Goal: Information Seeking & Learning: Learn about a topic

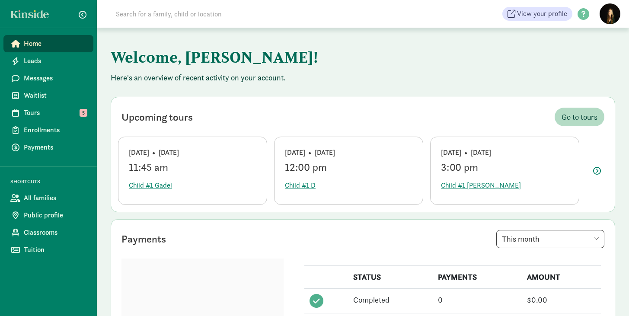
click at [270, 14] on input at bounding box center [232, 13] width 242 height 17
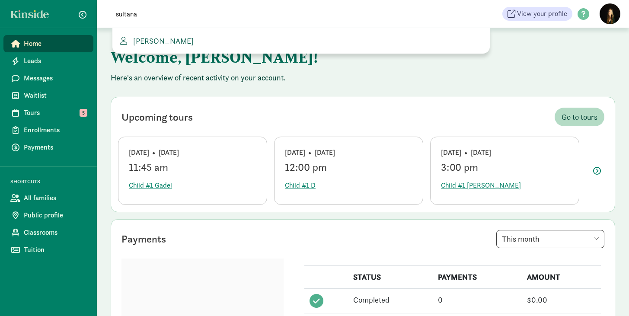
type input "sultana"
click at [178, 39] on span "Sultana Somani" at bounding box center [162, 41] width 64 height 10
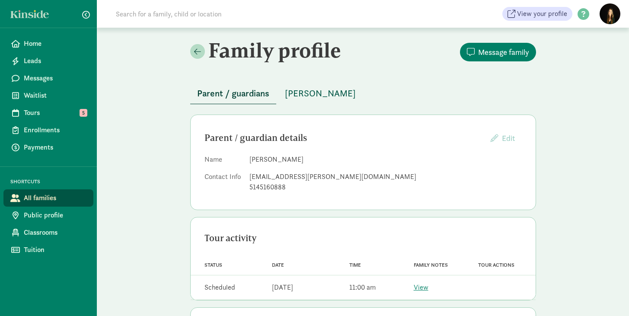
click at [317, 91] on span "[PERSON_NAME]" at bounding box center [320, 93] width 71 height 14
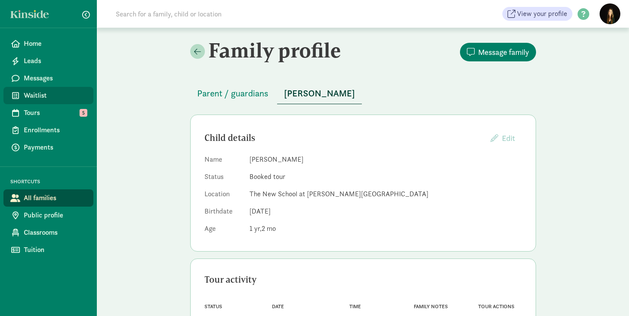
click at [42, 95] on span "Waitlist" at bounding box center [55, 95] width 63 height 10
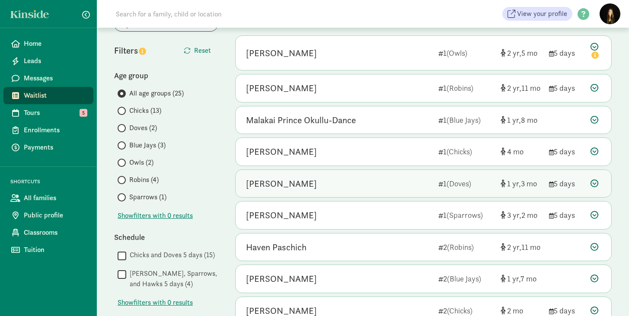
scroll to position [69, 0]
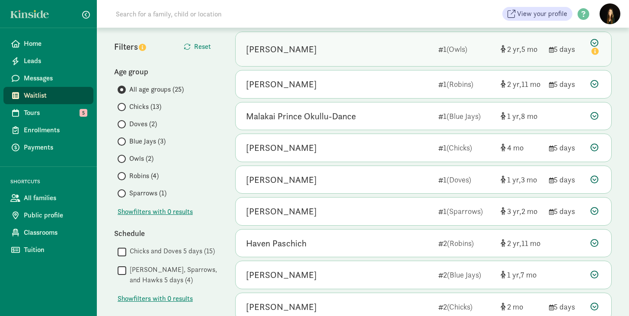
click at [350, 60] on div "Jacob P 1 (Owls) 2 5 5 days" at bounding box center [422, 49] width 375 height 34
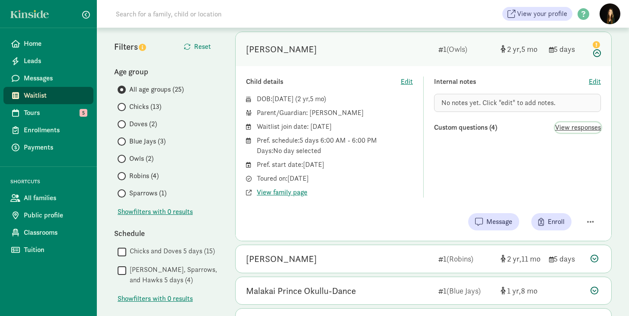
click at [572, 124] on span "View responses" at bounding box center [578, 127] width 46 height 10
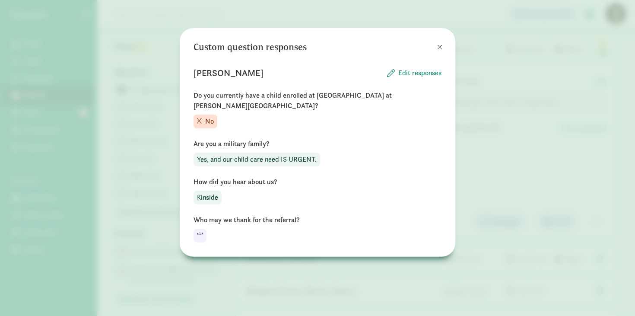
click at [437, 50] on button at bounding box center [439, 46] width 17 height 17
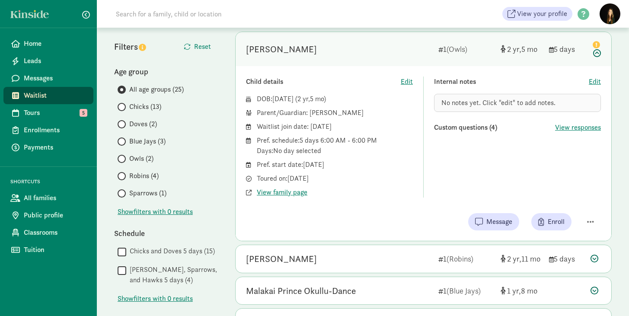
click at [382, 142] on div "Pref. schedule: 5 days 6:00 AM - 6:00 PM Days: No day selected" at bounding box center [335, 145] width 156 height 21
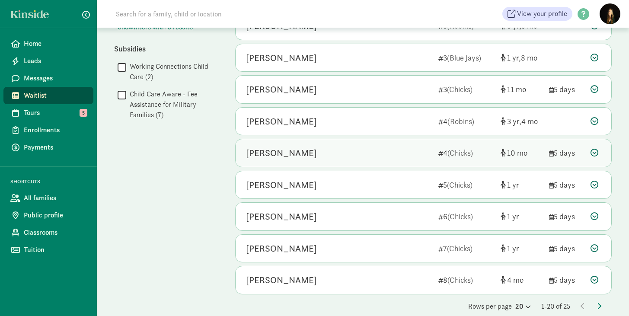
scroll to position [627, 0]
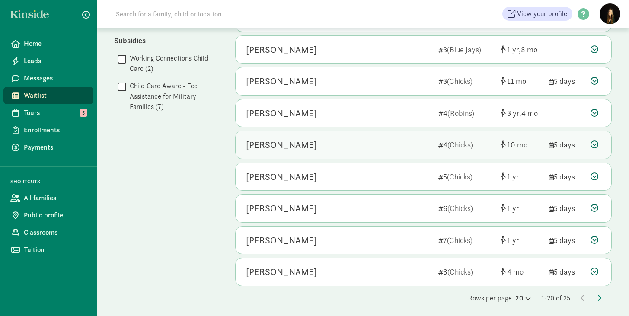
click at [315, 138] on div "Tristan Leong" at bounding box center [338, 145] width 185 height 14
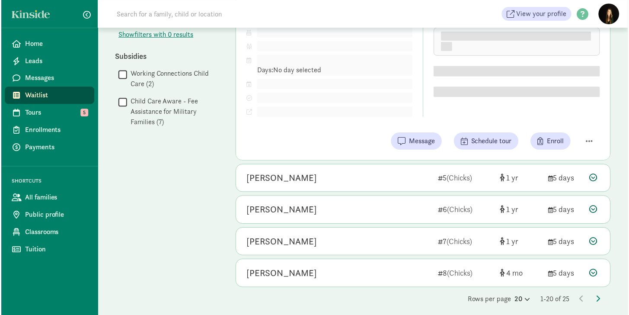
scroll to position [531, 0]
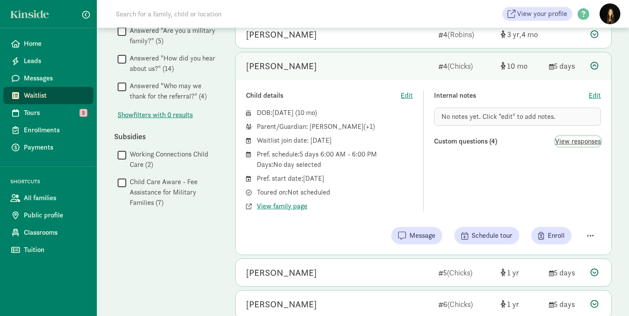
click at [580, 140] on span "View responses" at bounding box center [578, 141] width 46 height 10
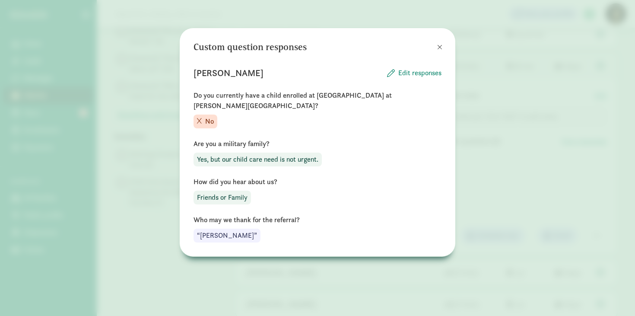
click at [440, 48] on span at bounding box center [439, 47] width 5 height 7
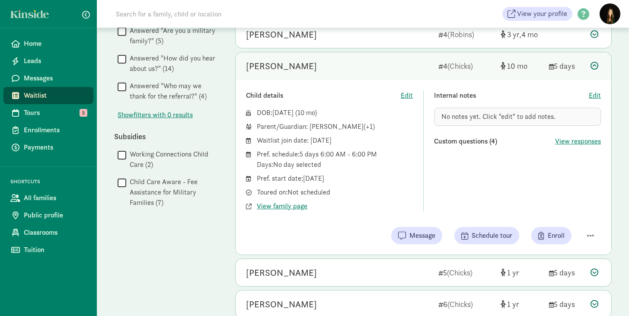
click at [276, 175] on div "Pref. start date: July 31, 2025" at bounding box center [335, 178] width 156 height 10
click at [354, 98] on div "Child details Edit DOB: Oct 24, 2024 ( 10 ) Parent/Guardian: Raymond Leong (+1)…" at bounding box center [329, 150] width 167 height 121
click at [294, 201] on span "View family page" at bounding box center [282, 206] width 51 height 10
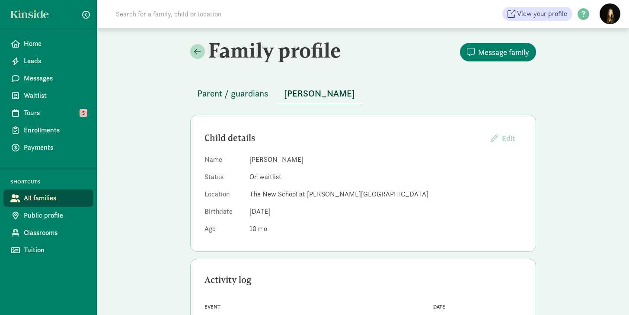
click at [251, 95] on span "Parent / guardians" at bounding box center [232, 93] width 71 height 14
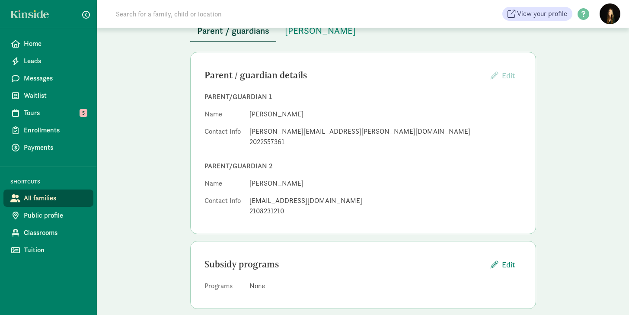
scroll to position [73, 0]
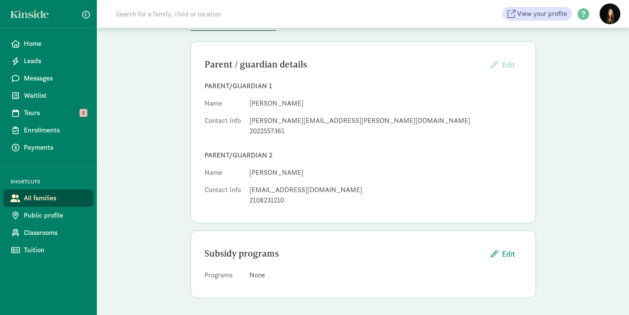
click at [166, 200] on div "Family profile Message family Parent / guardians Tristan Leong Parent / guardia…" at bounding box center [363, 134] width 532 height 361
click at [47, 118] on link "Tours 5" at bounding box center [48, 112] width 90 height 17
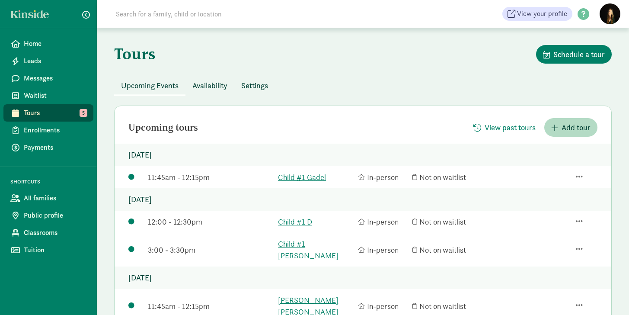
click at [205, 83] on span "Availability" at bounding box center [209, 85] width 35 height 12
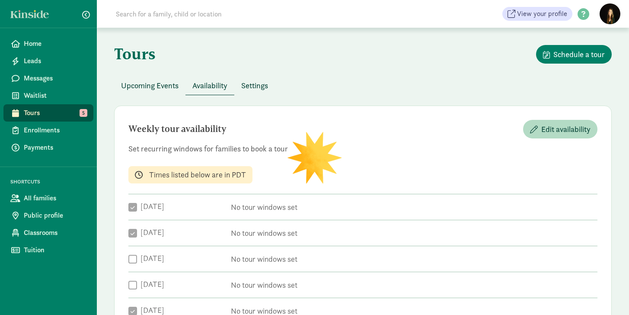
checkbox input "true"
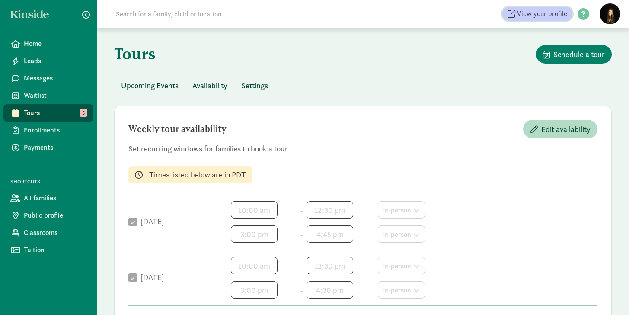
click at [568, 15] on link "View your profile" at bounding box center [537, 14] width 70 height 14
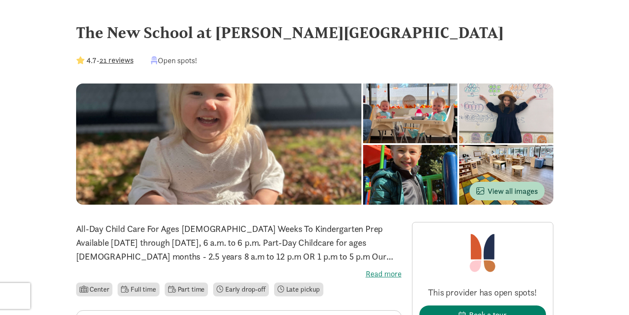
click at [120, 57] on button "21 reviews" at bounding box center [116, 60] width 34 height 12
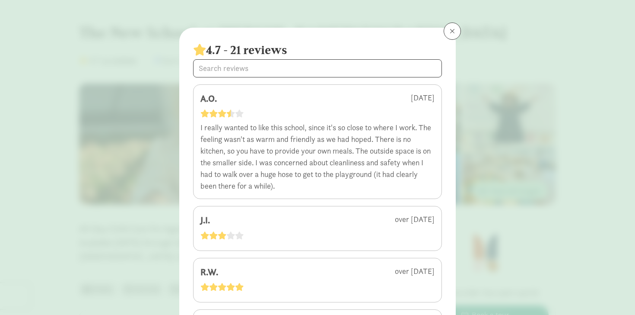
click at [454, 33] on button at bounding box center [452, 30] width 17 height 17
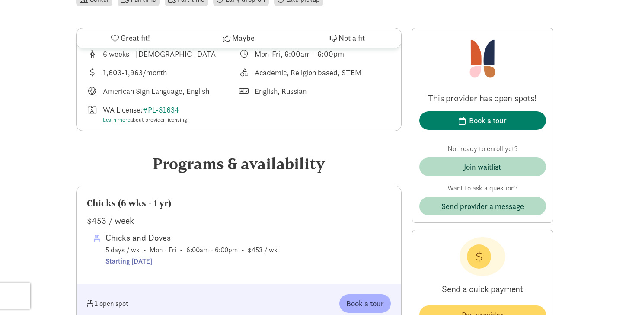
scroll to position [357, 0]
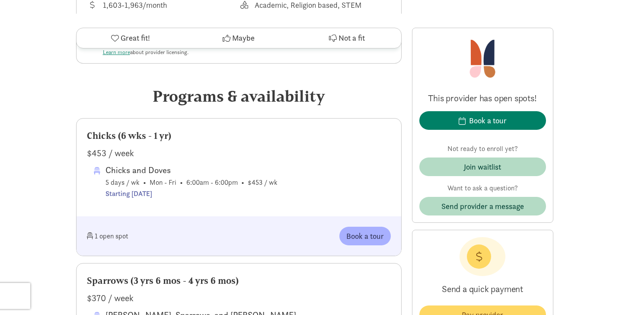
click at [330, 280] on div "Sparrows (3 yrs 6 mos - 4 yrs 6 mos)" at bounding box center [239, 280] width 304 height 14
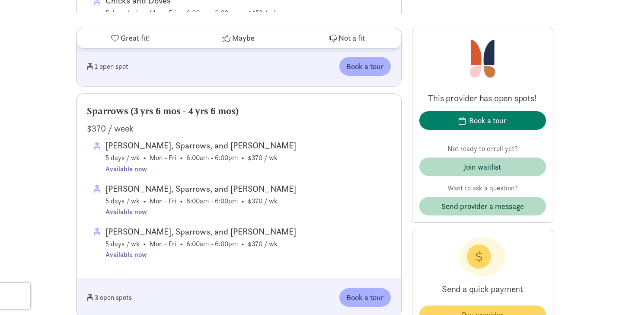
scroll to position [528, 0]
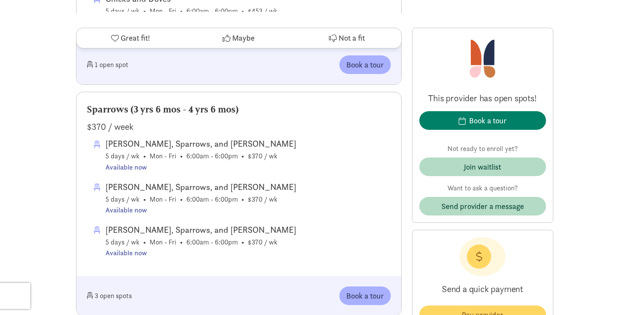
click at [338, 159] on div "[PERSON_NAME], Sparrows, and Hawks 5 days / wk • Mon - Fri • 6:00am - 6:00pm • …" at bounding box center [242, 155] width 297 height 36
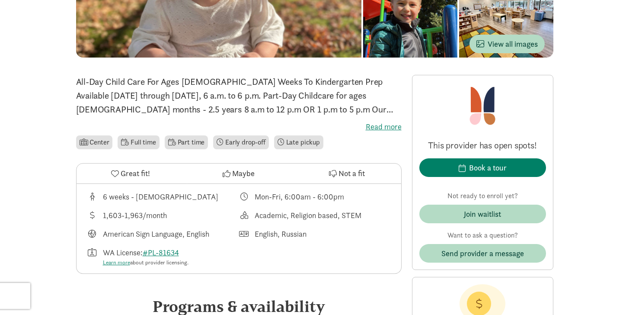
scroll to position [0, 0]
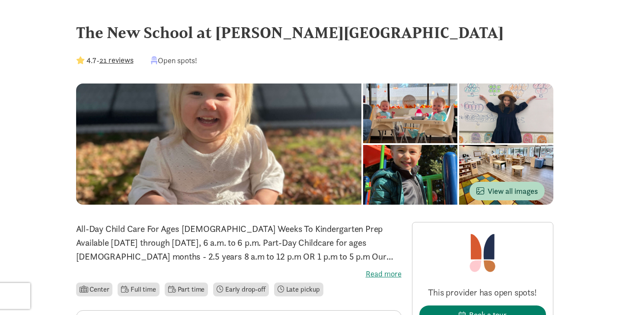
click at [323, 225] on p "All-Day Child Care For Ages [DEMOGRAPHIC_DATA] Weeks To Kindergarten Prep Avail…" at bounding box center [238, 242] width 325 height 41
click at [374, 272] on label "Read more" at bounding box center [238, 273] width 325 height 10
click at [0, 0] on input "Read more" at bounding box center [0, 0] width 0 height 0
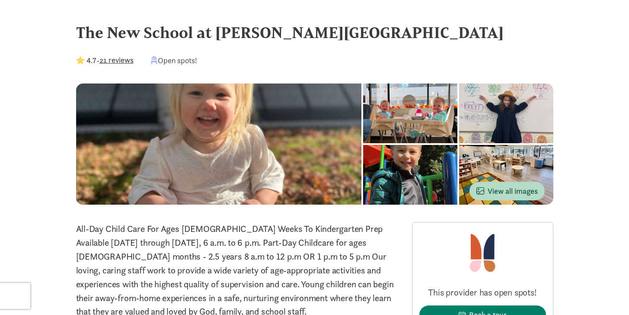
click at [190, 26] on div "The New School at [PERSON_NAME][GEOGRAPHIC_DATA]" at bounding box center [314, 32] width 477 height 23
